Goal: Find specific page/section: Find specific page/section

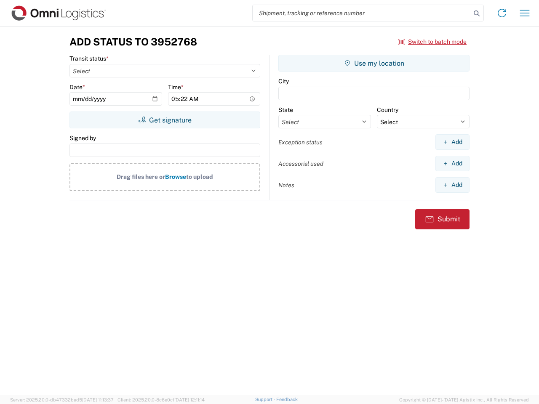
click at [362, 13] on input "search" at bounding box center [362, 13] width 218 height 16
click at [476, 13] on icon at bounding box center [477, 14] width 12 height 12
click at [502, 13] on icon at bounding box center [501, 12] width 13 height 13
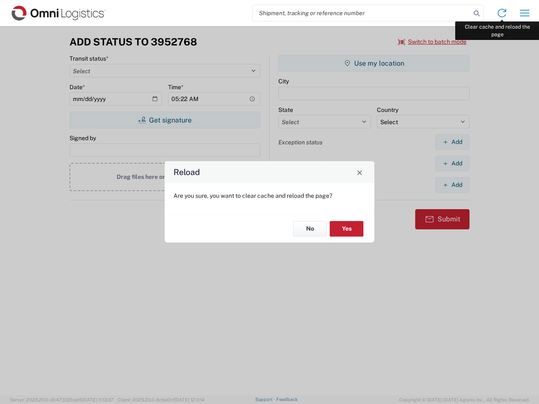
click at [524, 13] on div "Reload Are you sure, you want to clear cache and reload the page? No Yes" at bounding box center [269, 202] width 539 height 404
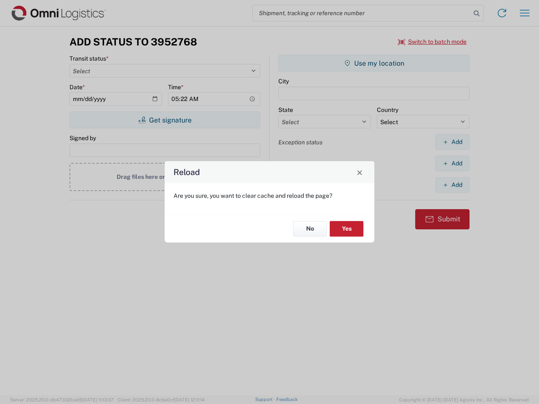
click at [432, 42] on div "Reload Are you sure, you want to clear cache and reload the page? No Yes" at bounding box center [269, 202] width 539 height 404
click at [165, 120] on div "Reload Are you sure, you want to clear cache and reload the page? No Yes" at bounding box center [269, 202] width 539 height 404
click at [374, 63] on div "Reload Are you sure, you want to clear cache and reload the page? No Yes" at bounding box center [269, 202] width 539 height 404
click at [452, 142] on div "Reload Are you sure, you want to clear cache and reload the page? No Yes" at bounding box center [269, 202] width 539 height 404
click at [452, 163] on div "Reload Are you sure, you want to clear cache and reload the page? No Yes" at bounding box center [269, 202] width 539 height 404
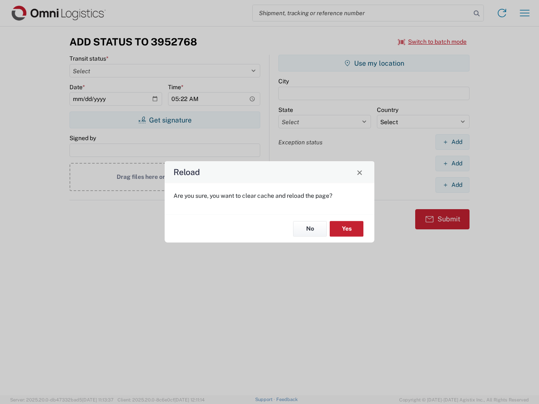
click at [452, 185] on div "Reload Are you sure, you want to clear cache and reload the page? No Yes" at bounding box center [269, 202] width 539 height 404
